Goal: Register for event/course

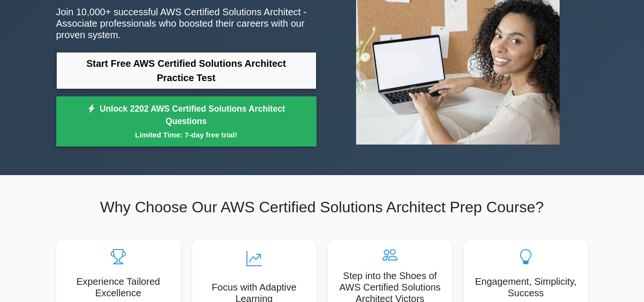
scroll to position [124, 0]
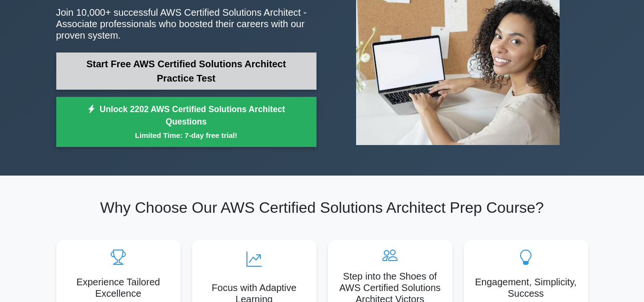
click at [232, 72] on link "Start Free AWS Certified Solutions Architect Practice Test" at bounding box center [186, 70] width 260 height 37
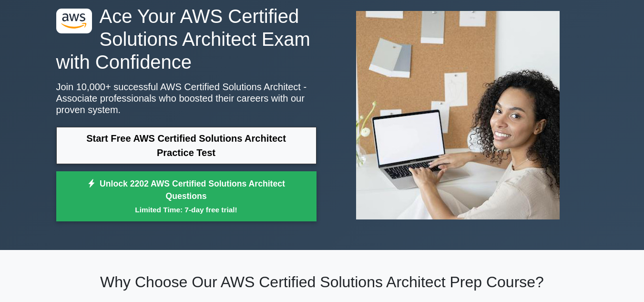
scroll to position [51, 0]
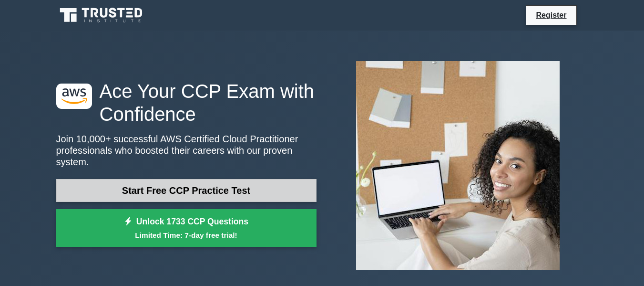
click at [169, 190] on link "Start Free CCP Practice Test" at bounding box center [186, 190] width 260 height 23
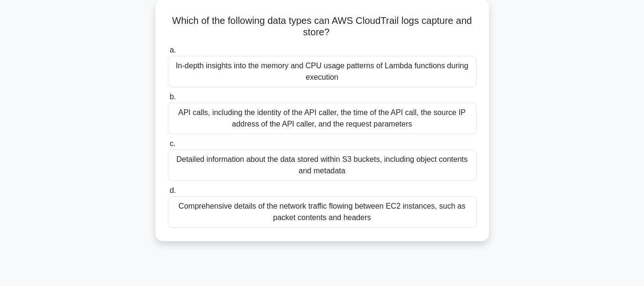
scroll to position [54, 0]
